Goal: Information Seeking & Learning: Learn about a topic

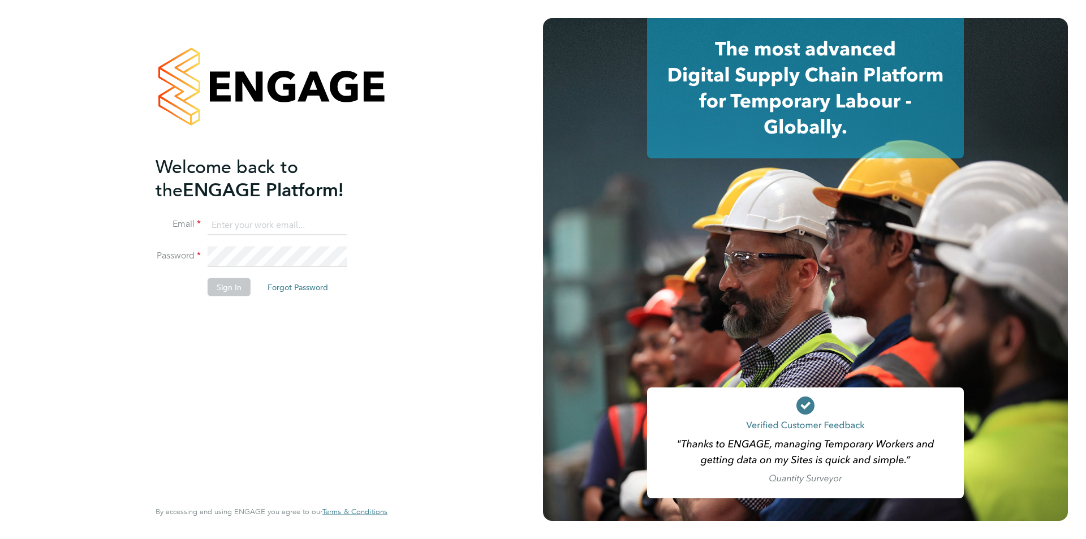
click at [247, 219] on input at bounding box center [278, 225] width 140 height 20
type input "amy.garcia@danielowen.co.uk"
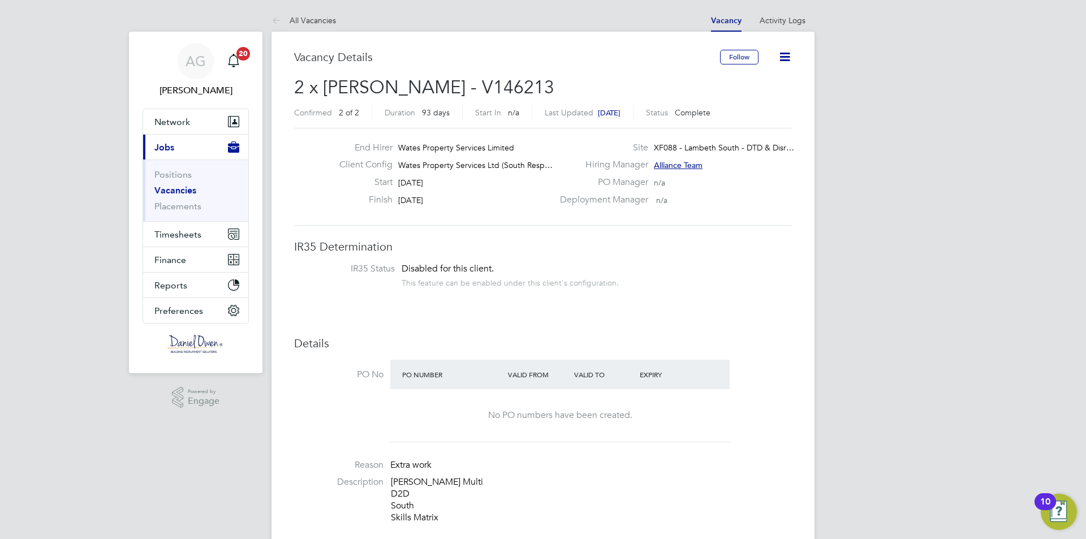
click at [180, 189] on link "Vacancies" at bounding box center [175, 190] width 42 height 11
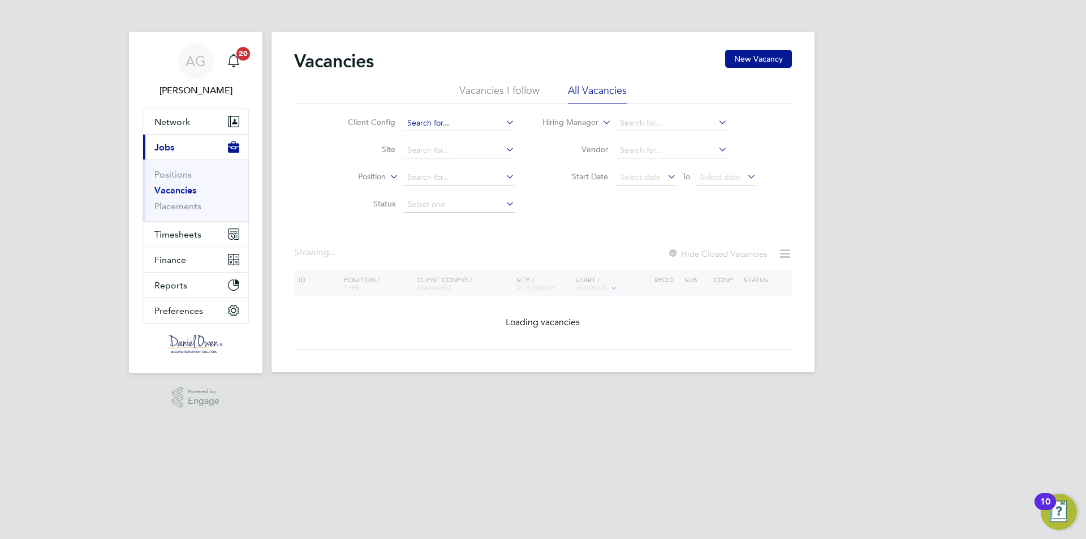
click at [416, 127] on input at bounding box center [458, 123] width 111 height 16
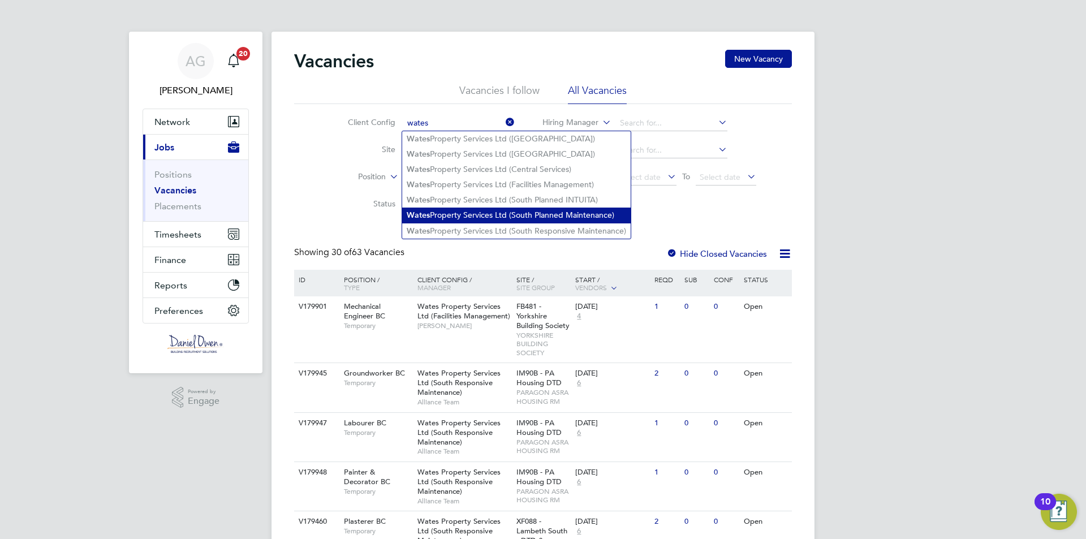
click at [431, 218] on li "Wates Property Services Ltd (South Planned Maintenance)" at bounding box center [516, 215] width 228 height 15
type input "Wates Property Services Ltd (South Planned Maintenance)"
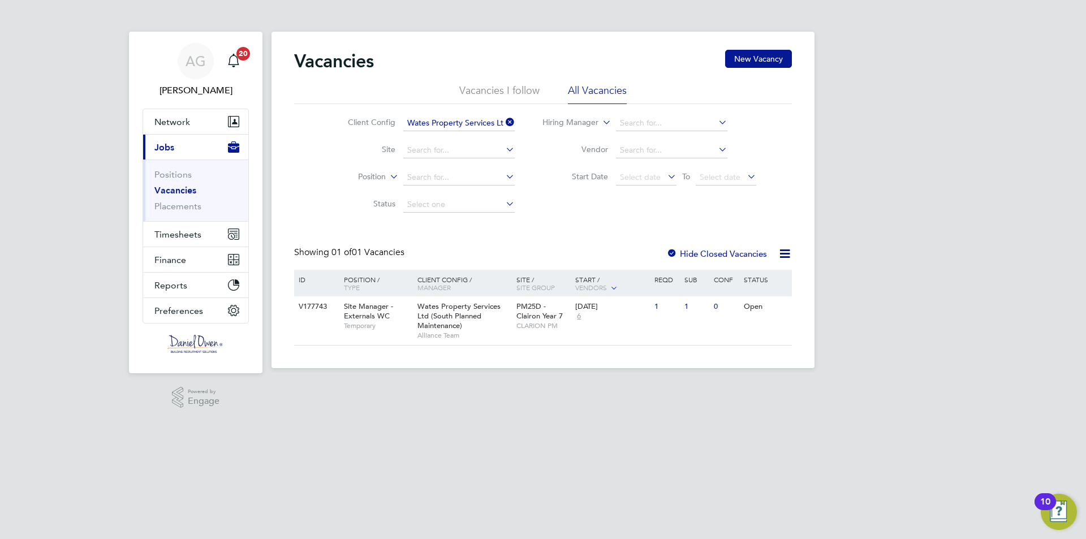
click at [503, 124] on icon at bounding box center [503, 122] width 0 height 16
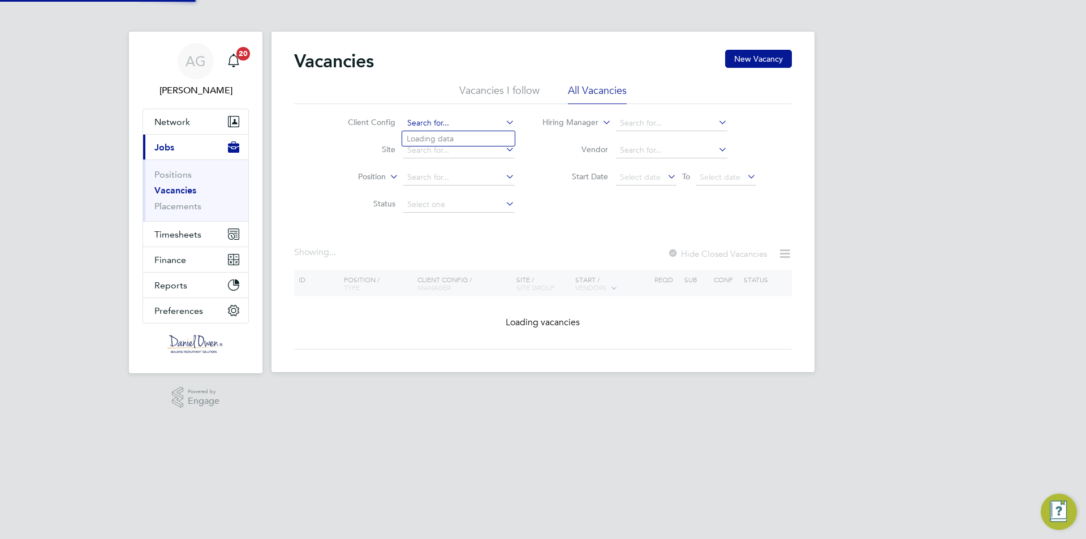
click at [491, 124] on input at bounding box center [458, 123] width 111 height 16
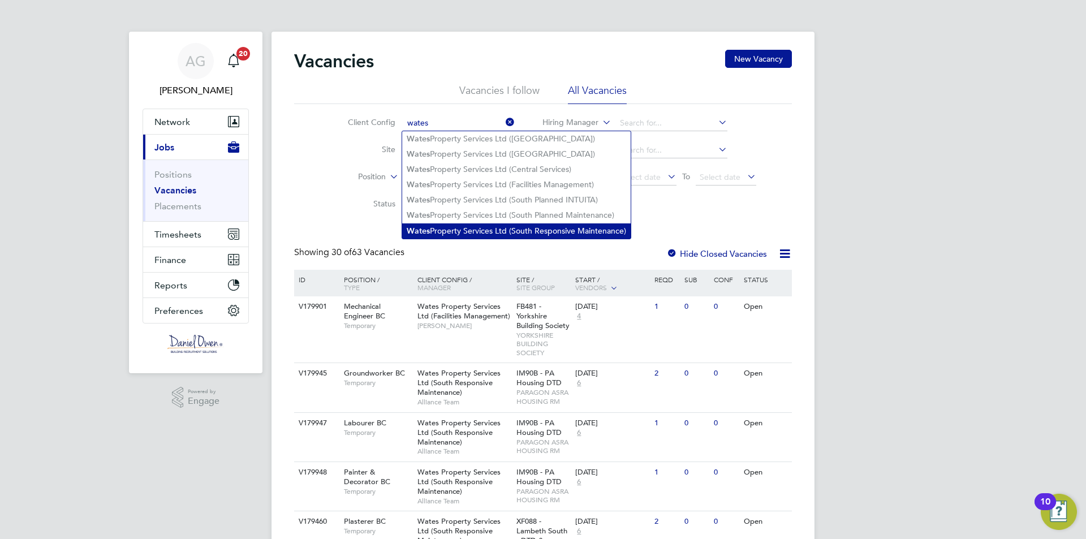
click at [473, 223] on li "Wates Property Services Ltd (South Responsive Maintenance)" at bounding box center [516, 230] width 228 height 15
type input "Wates Property Services Ltd (South Responsive Maintenance)"
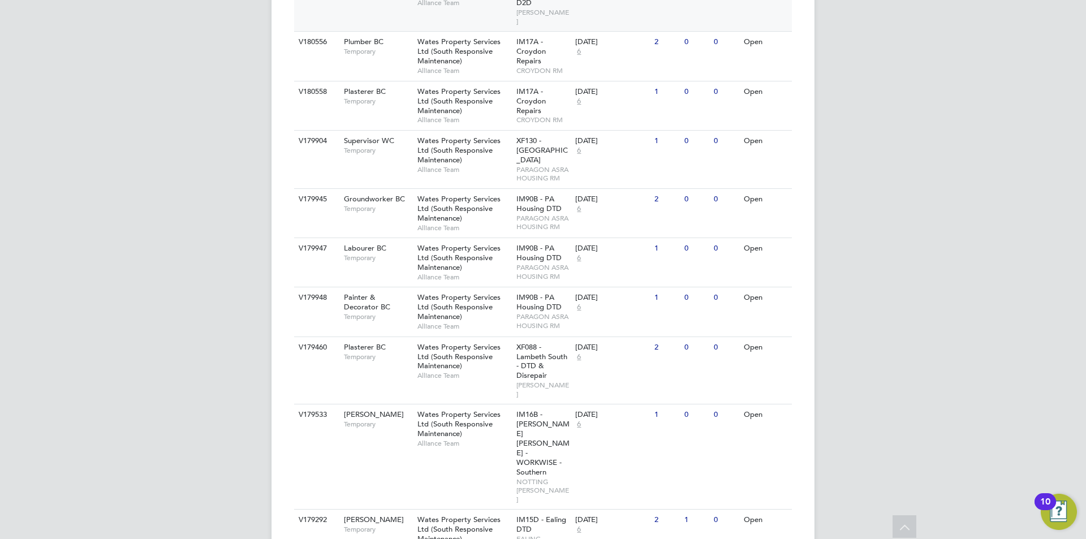
scroll to position [622, 0]
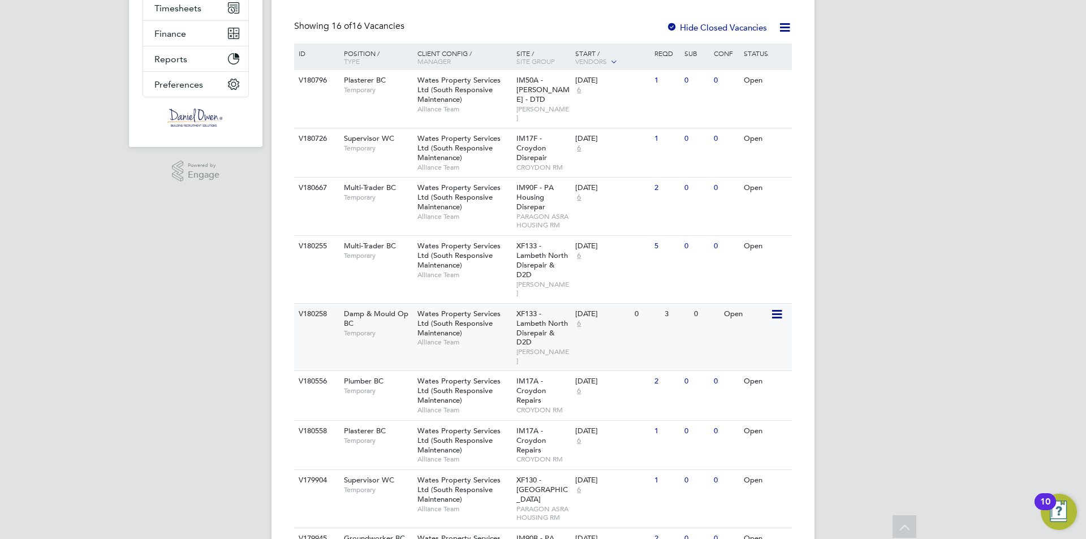
click at [551, 325] on div "XF133 - Lambeth North Disrepair & D2D LAMBETH RM" at bounding box center [542, 337] width 59 height 67
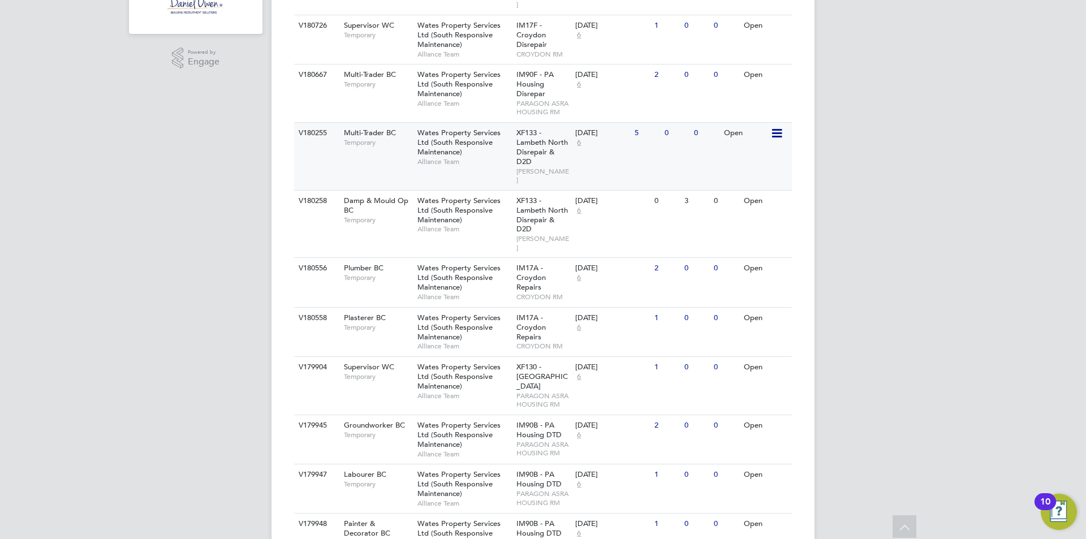
scroll to position [452, 0]
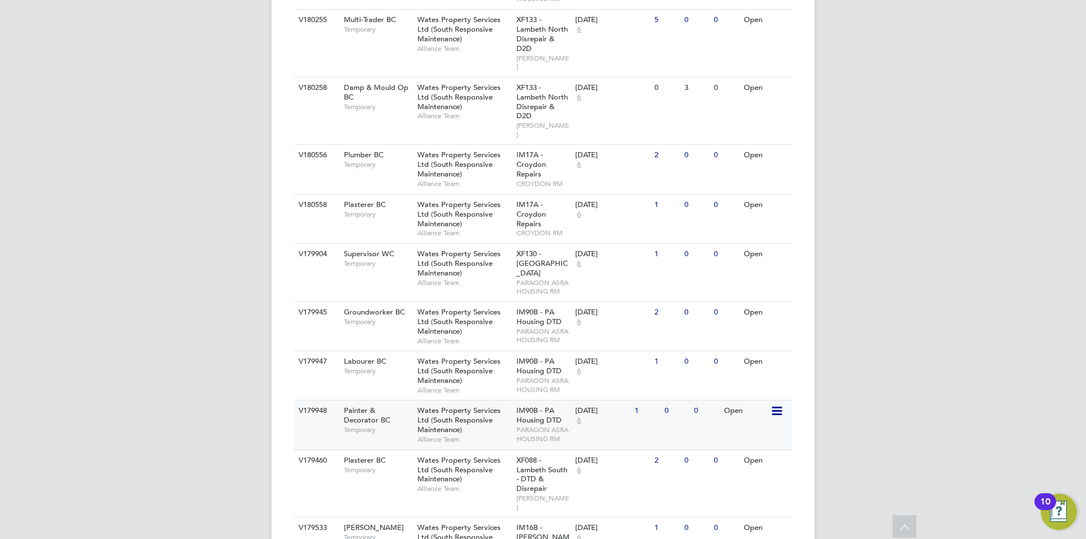
click at [479, 405] on span "Wates Property Services Ltd (South Responsive Maintenance)" at bounding box center [458, 419] width 83 height 29
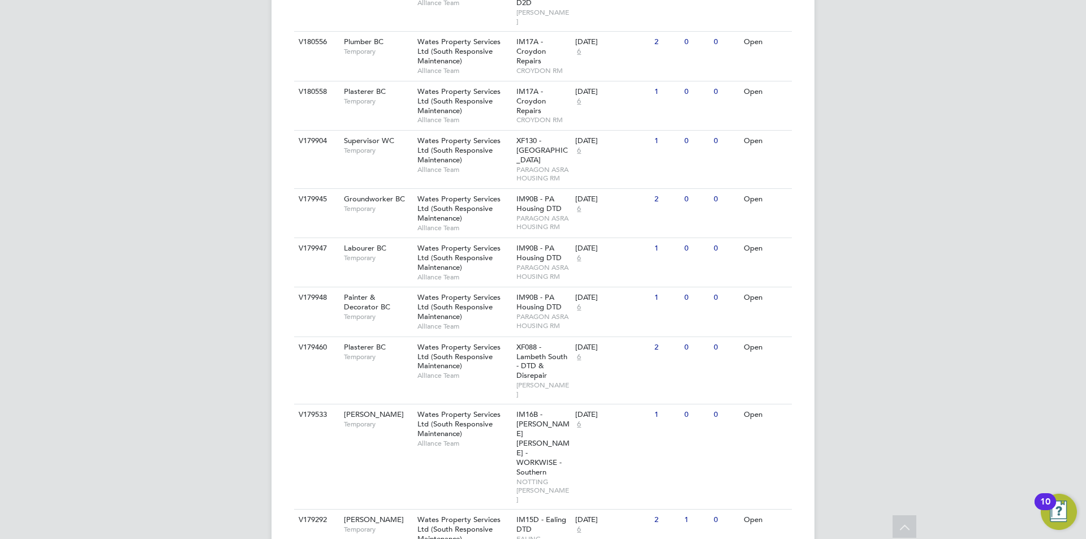
scroll to position [643, 0]
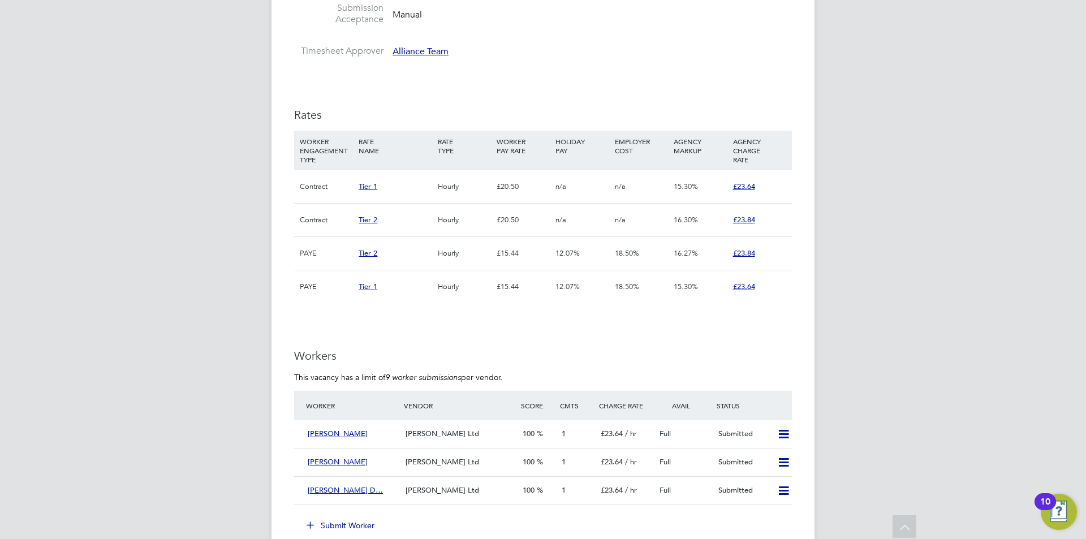
scroll to position [792, 0]
